Goal: Task Accomplishment & Management: Use online tool/utility

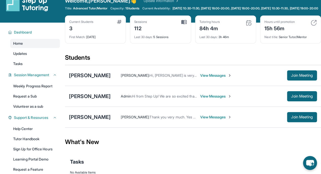
scroll to position [13, 0]
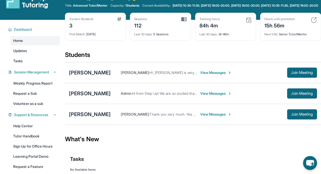
click at [42, 108] on link "Volunteer as a sub" at bounding box center [35, 103] width 50 height 9
